Goal: Information Seeking & Learning: Check status

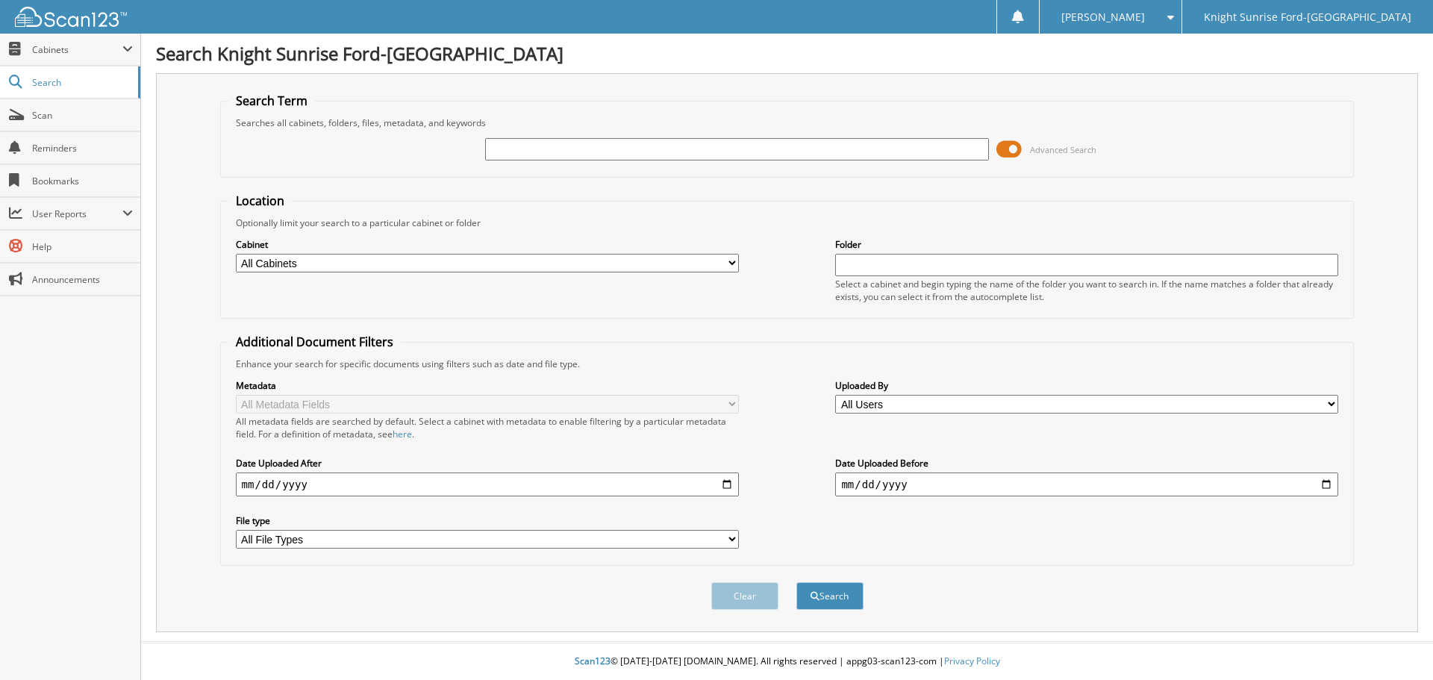
click at [512, 153] on input "text" at bounding box center [736, 149] width 503 height 22
type input "679645"
click at [835, 598] on button "Search" at bounding box center [829, 596] width 67 height 28
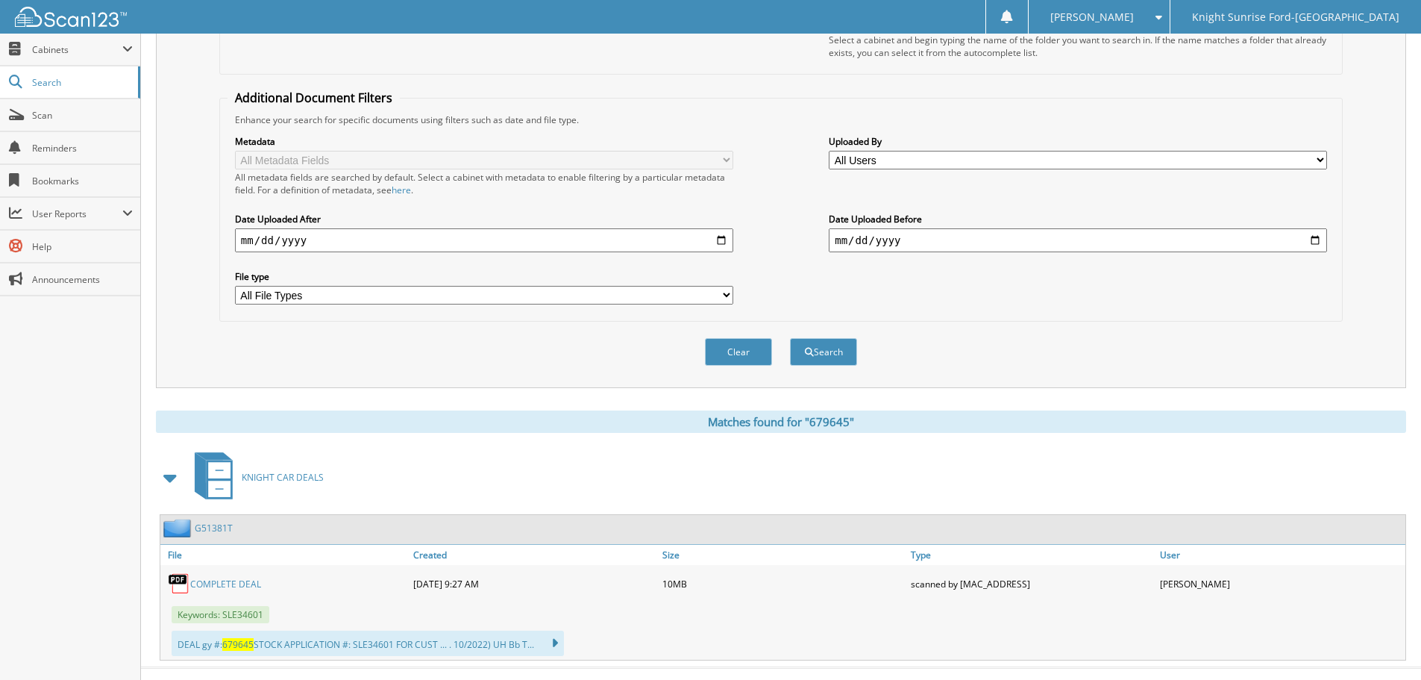
drag, startPoint x: 579, startPoint y: 457, endPoint x: 569, endPoint y: 564, distance: 107.9
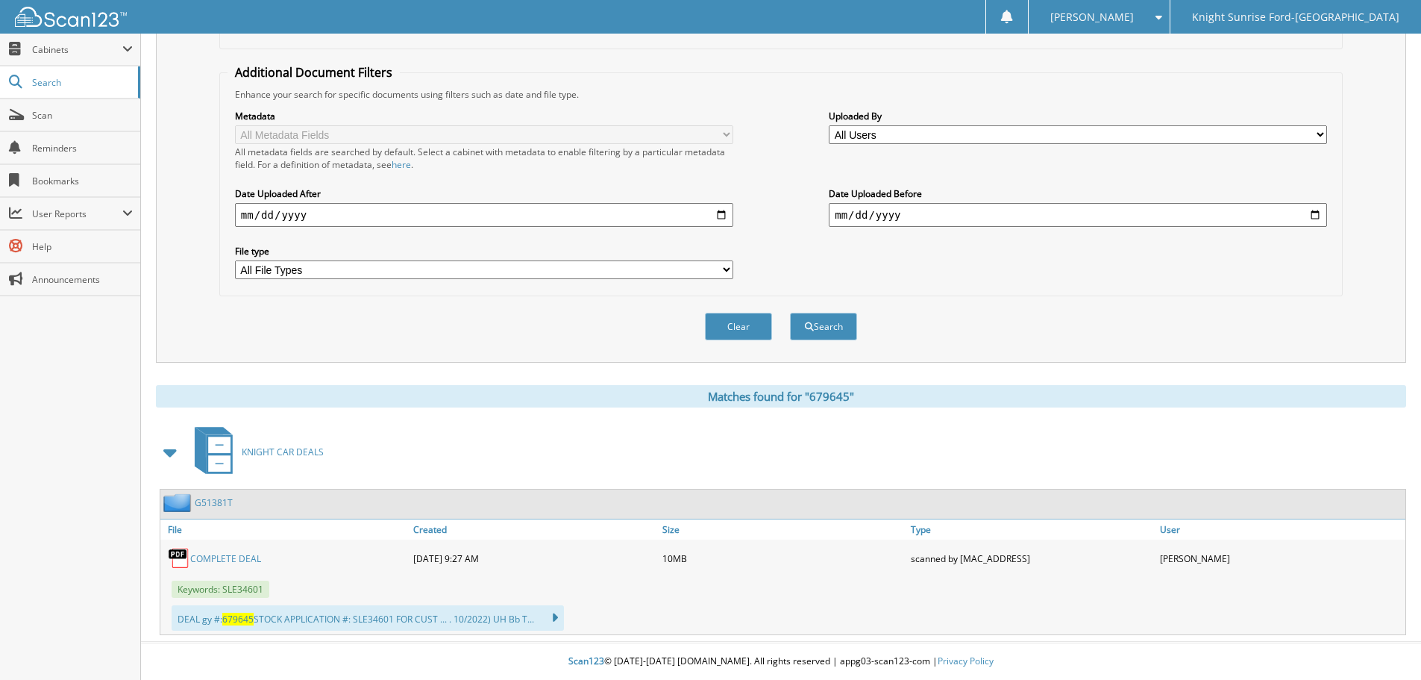
click at [235, 556] on link "COMPLETE DEAL" at bounding box center [225, 558] width 71 height 13
